Goal: Task Accomplishment & Management: Use online tool/utility

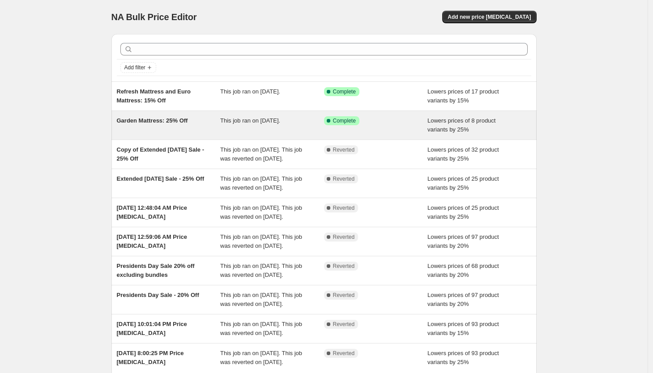
click at [172, 122] on span "Garden Mattress: 25% Off" at bounding box center [152, 120] width 71 height 7
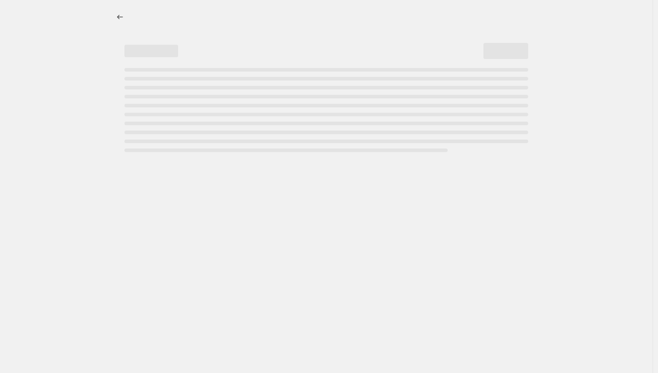
select select "percentage"
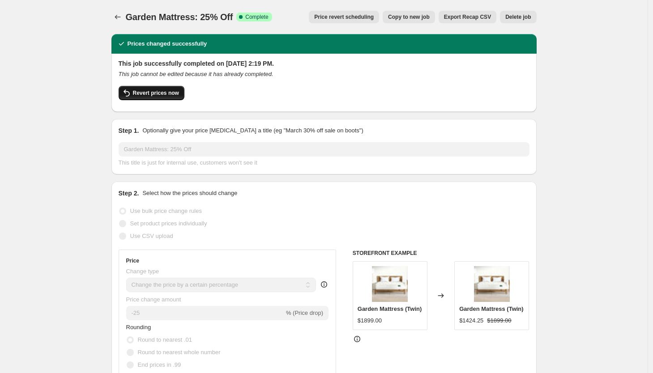
click at [150, 96] on span "Revert prices now" at bounding box center [156, 92] width 46 height 7
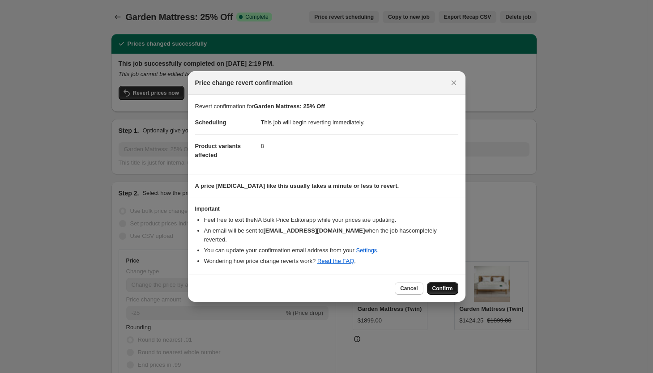
click at [440, 289] on span "Confirm" at bounding box center [442, 288] width 21 height 7
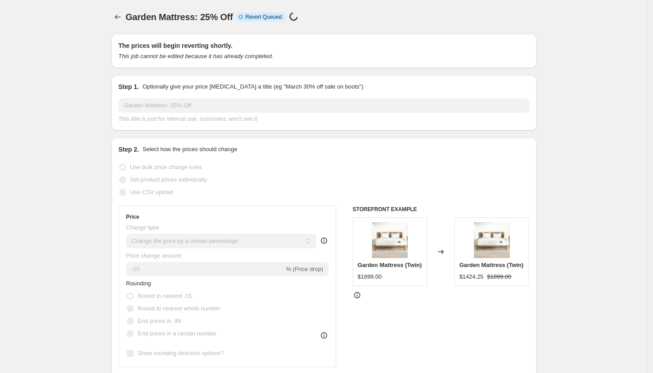
select select "percentage"
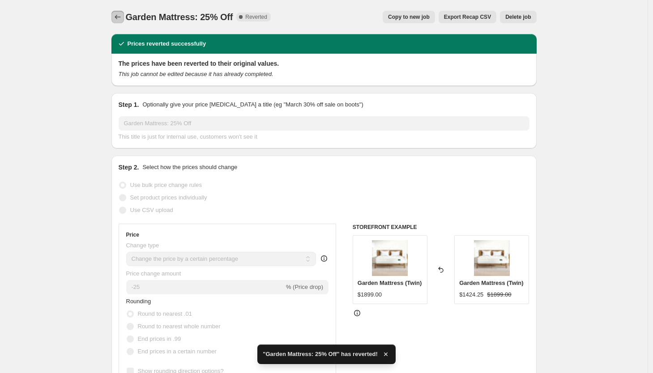
click at [119, 15] on icon "Price change jobs" at bounding box center [117, 17] width 9 height 9
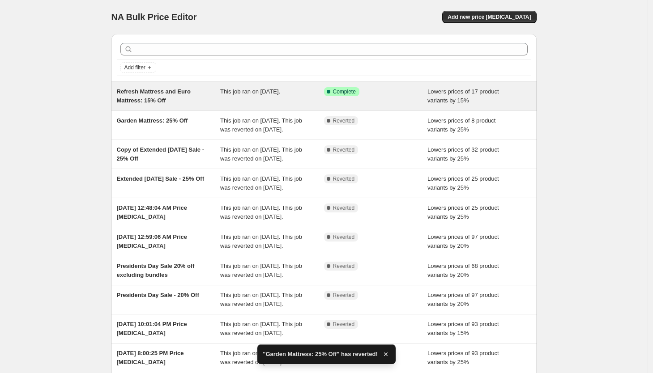
click at [157, 93] on span "Refresh Mattress and Euro Mattress: 15% Off" at bounding box center [154, 96] width 74 height 16
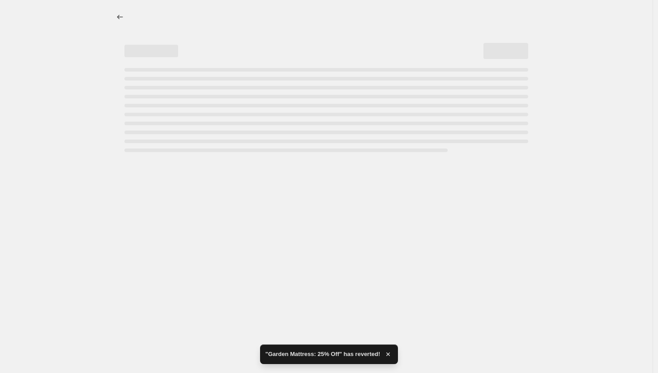
select select "percentage"
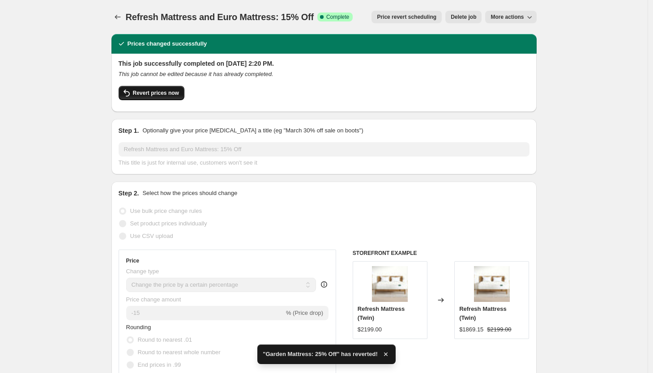
click at [160, 98] on button "Revert prices now" at bounding box center [152, 93] width 66 height 14
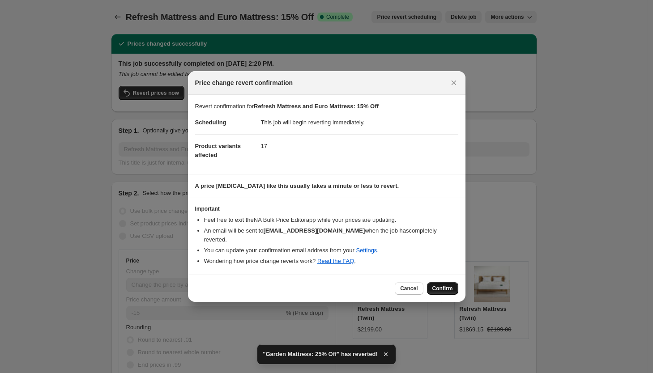
click at [444, 288] on span "Confirm" at bounding box center [442, 288] width 21 height 7
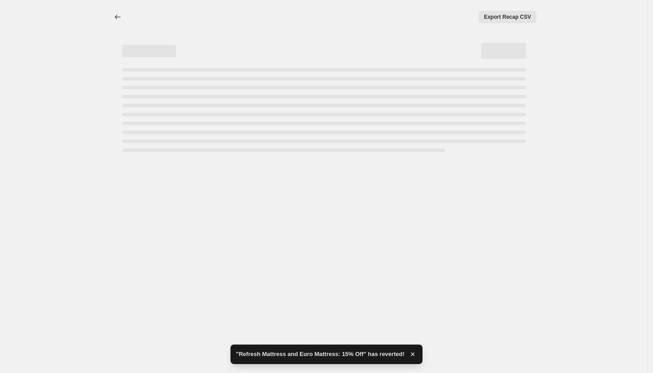
select select "percentage"
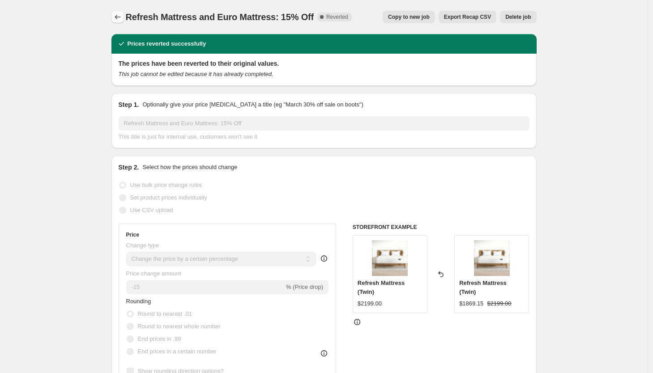
click at [118, 18] on icon "Price change jobs" at bounding box center [117, 17] width 9 height 9
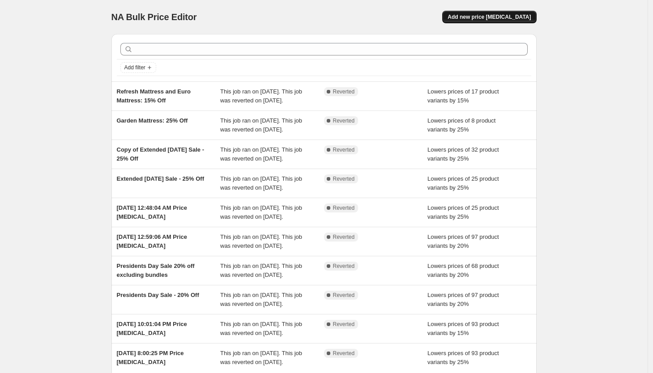
click at [497, 17] on span "Add new price [MEDICAL_DATA]" at bounding box center [488, 16] width 83 height 7
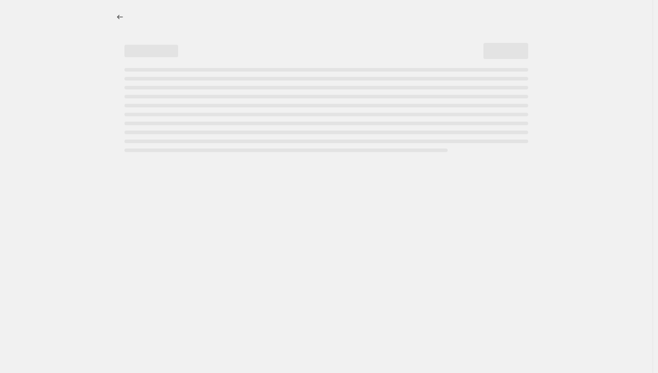
select select "percentage"
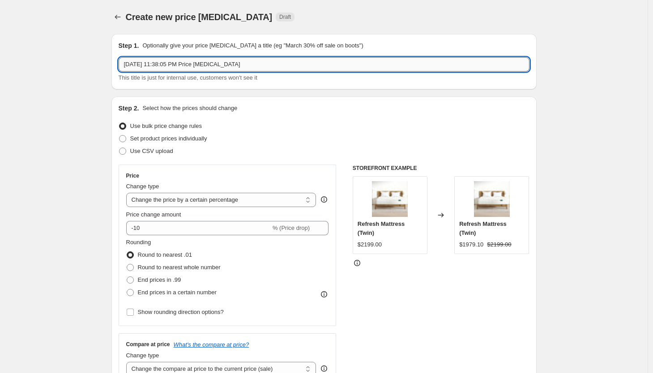
drag, startPoint x: 264, startPoint y: 66, endPoint x: 165, endPoint y: 67, distance: 99.8
click at [165, 67] on input "[DATE] 11:38:05 PM Price [MEDICAL_DATA]" at bounding box center [324, 64] width 411 height 14
type input "[DATE], 20% Off Mattresses"
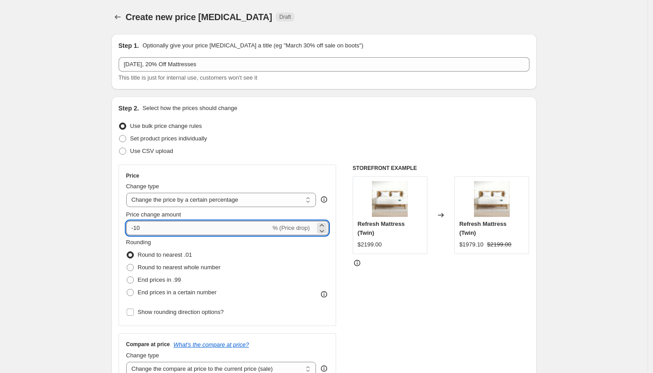
drag, startPoint x: 158, startPoint y: 230, endPoint x: 136, endPoint y: 230, distance: 21.5
click at [136, 230] on input "-10" at bounding box center [198, 228] width 145 height 14
type input "-20"
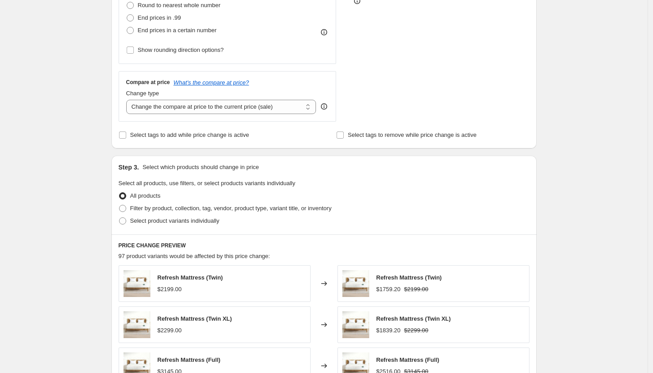
scroll to position [266, 0]
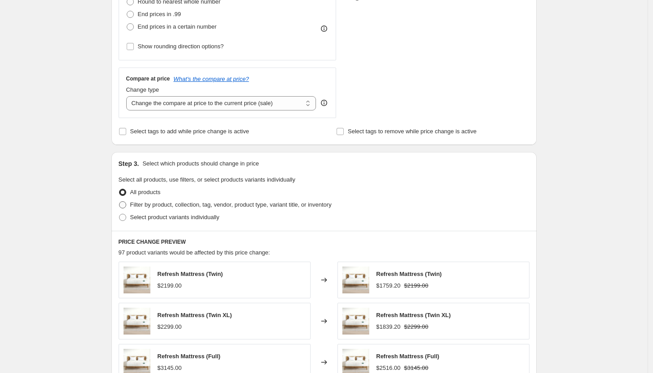
click at [124, 206] on span at bounding box center [122, 204] width 7 height 7
click at [119, 202] on input "Filter by product, collection, tag, vendor, product type, variant title, or inv…" at bounding box center [119, 201] width 0 height 0
radio input "true"
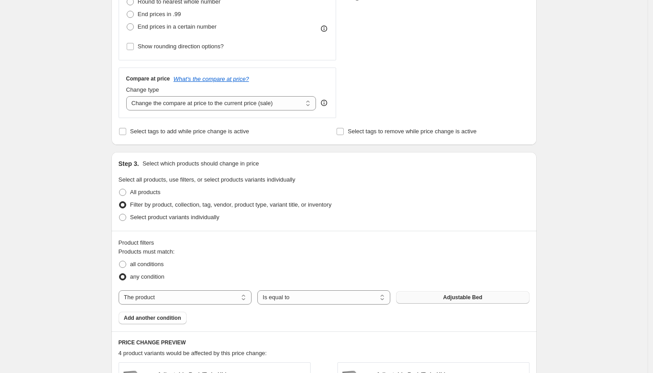
click at [457, 297] on span "Adjustable Bed" at bounding box center [462, 297] width 39 height 7
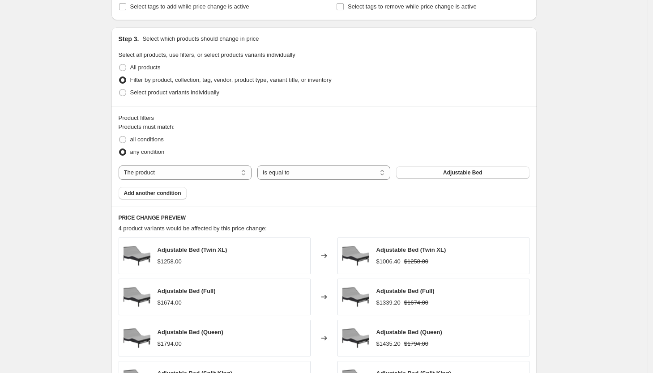
scroll to position [399, 0]
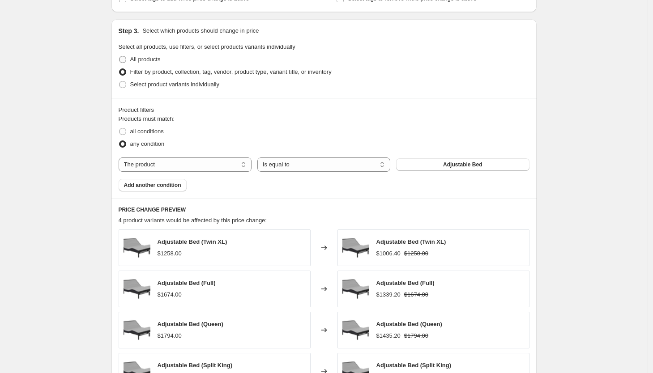
click at [124, 60] on span at bounding box center [122, 59] width 7 height 7
click at [119, 56] on input "All products" at bounding box center [119, 56] width 0 height 0
radio input "true"
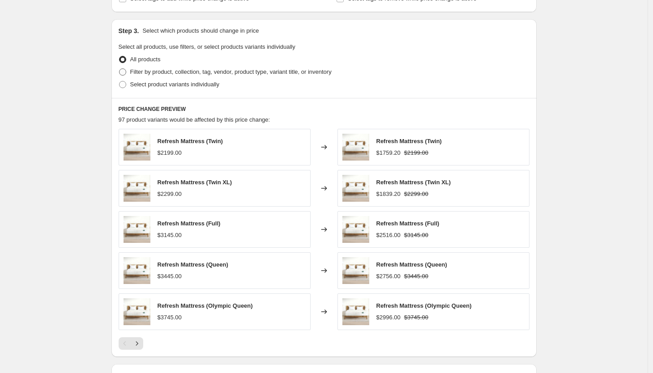
click at [126, 73] on span at bounding box center [122, 71] width 7 height 7
click at [119, 69] on input "Filter by product, collection, tag, vendor, product type, variant title, or inv…" at bounding box center [119, 68] width 0 height 0
radio input "true"
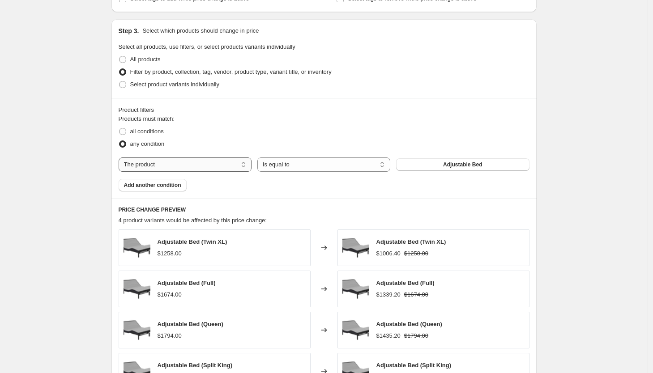
click at [228, 164] on select "The product The product's collection The product's tag The product's vendor The…" at bounding box center [185, 164] width 133 height 14
select select "collection"
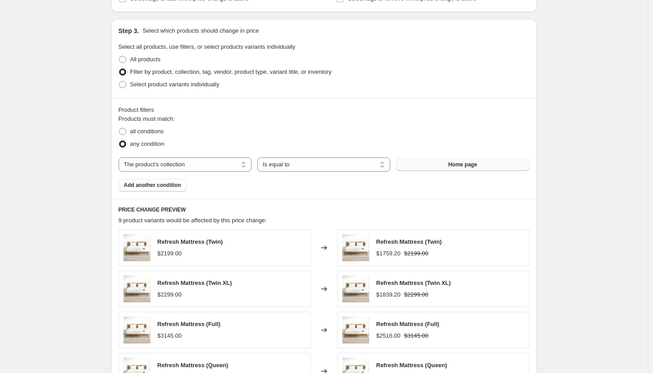
click at [439, 166] on button "Home page" at bounding box center [462, 164] width 133 height 13
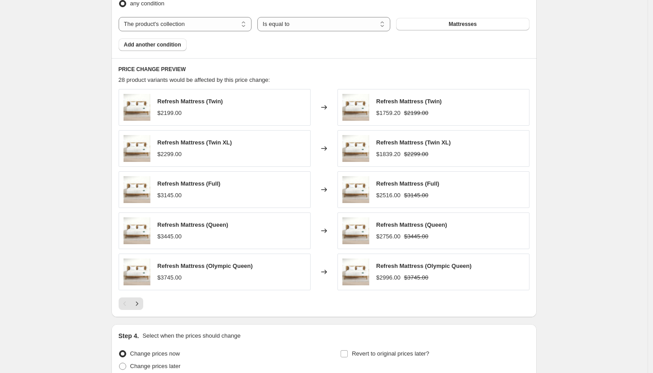
scroll to position [541, 0]
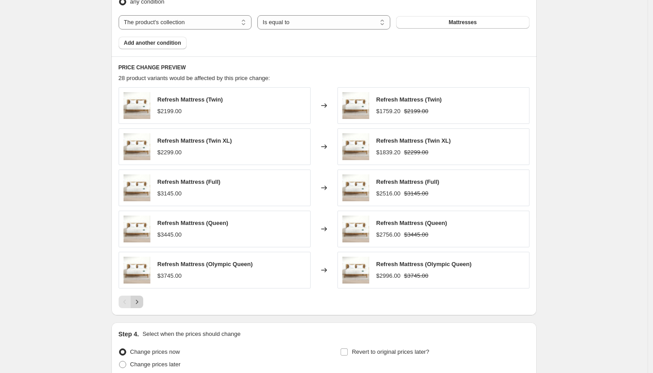
click at [140, 304] on icon "Next" at bounding box center [136, 302] width 9 height 9
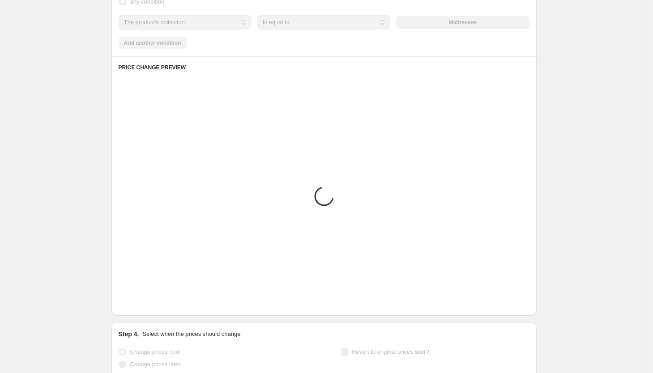
scroll to position [540, 0]
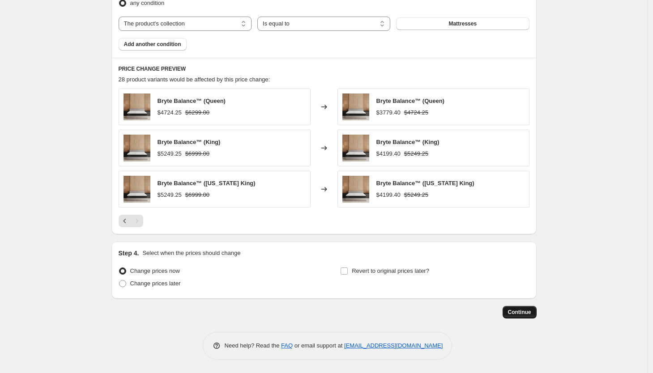
click at [517, 311] on span "Continue" at bounding box center [519, 312] width 23 height 7
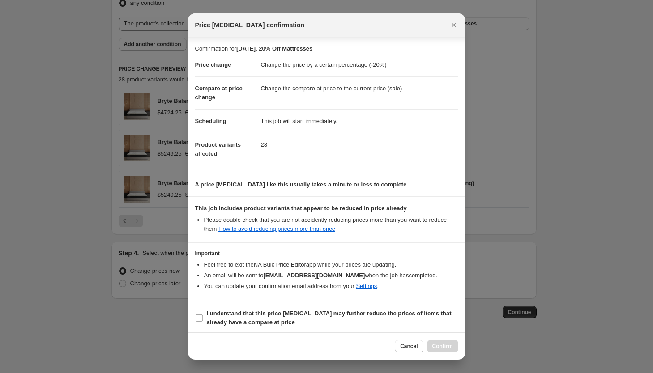
scroll to position [4, 0]
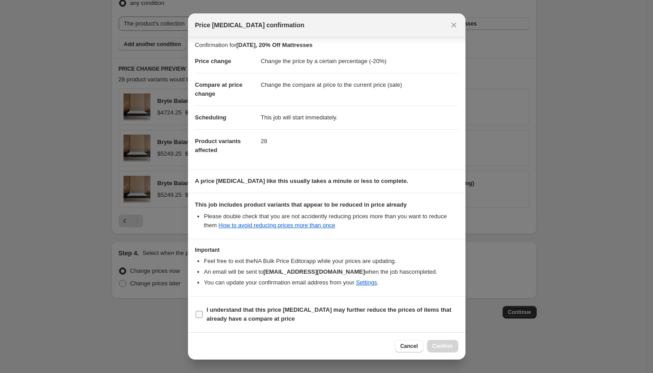
click at [199, 316] on input "I understand that this price [MEDICAL_DATA] may further reduce the prices of it…" at bounding box center [199, 314] width 7 height 7
checkbox input "true"
click at [434, 340] on button "Confirm" at bounding box center [442, 346] width 31 height 13
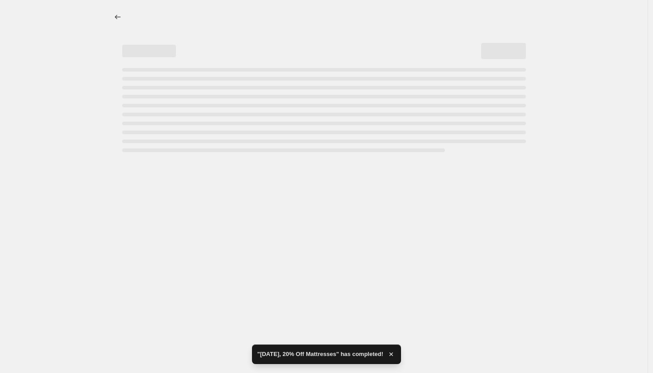
select select "percentage"
select select "collection"
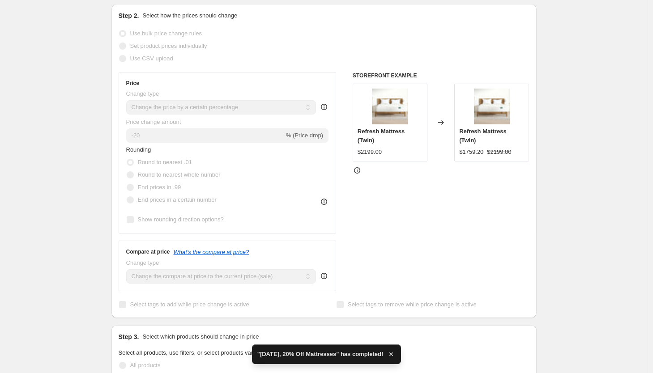
scroll to position [200, 0]
